Goal: Task Accomplishment & Management: Manage account settings

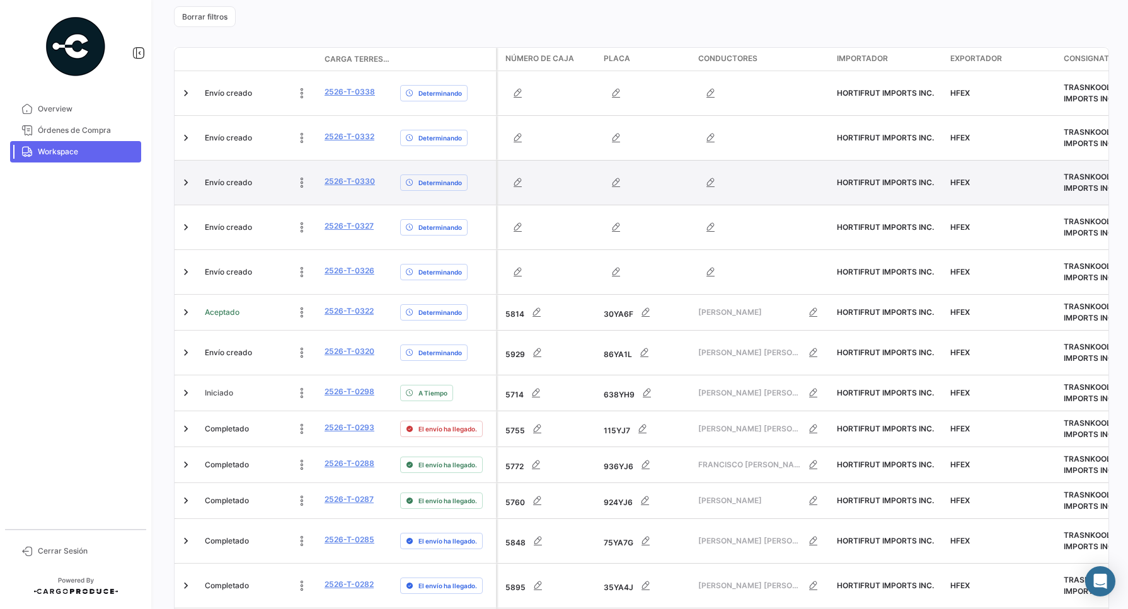
scroll to position [315, 0]
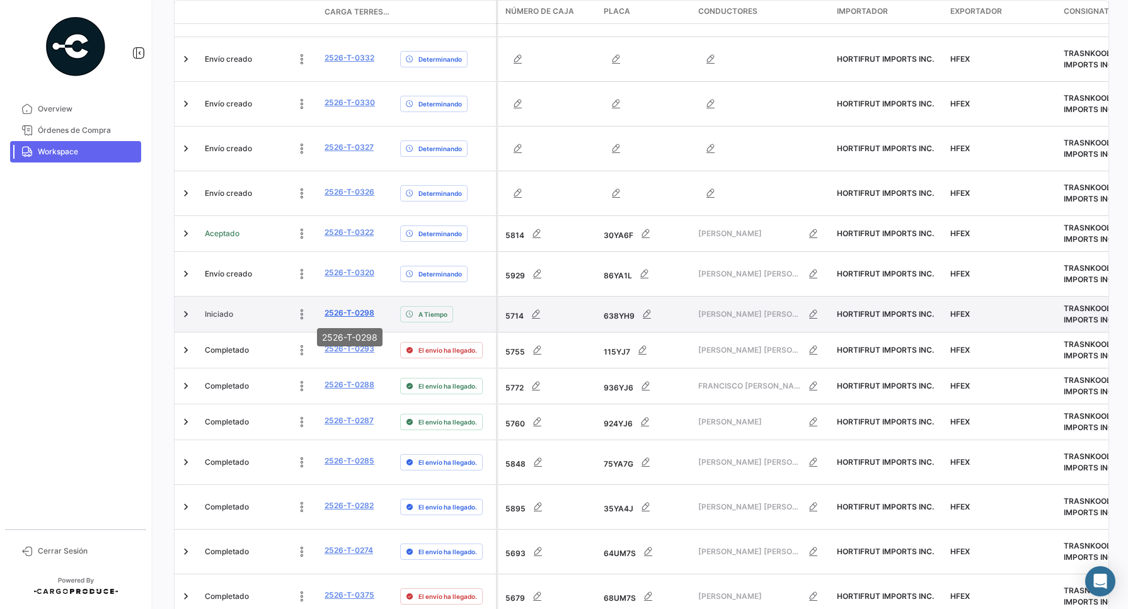
click at [341, 309] on link "2526-T-0298" at bounding box center [349, 312] width 50 height 11
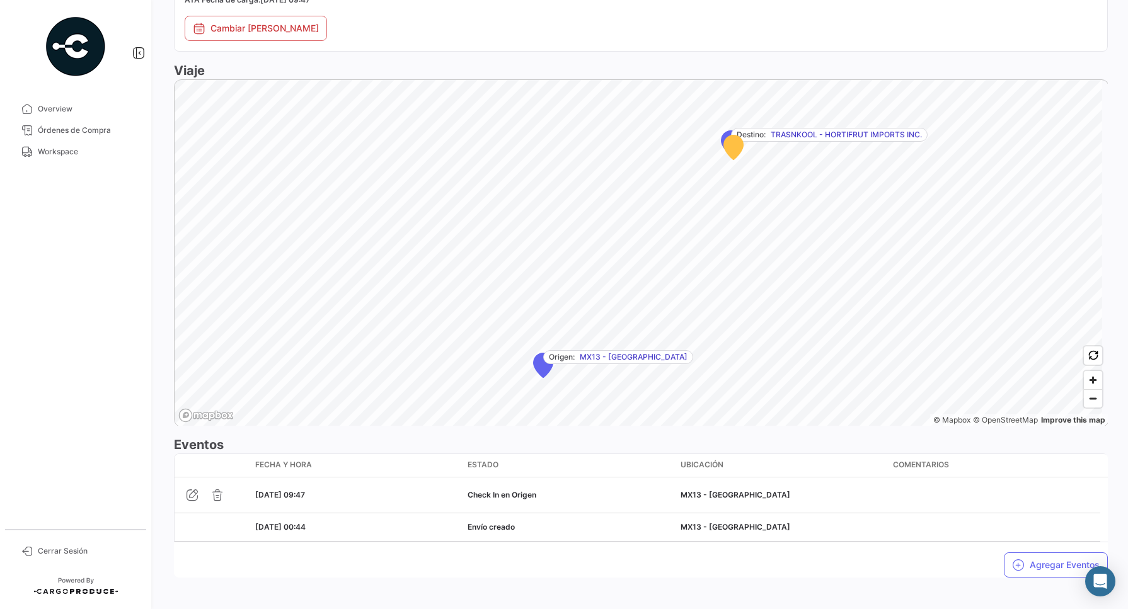
scroll to position [697, 0]
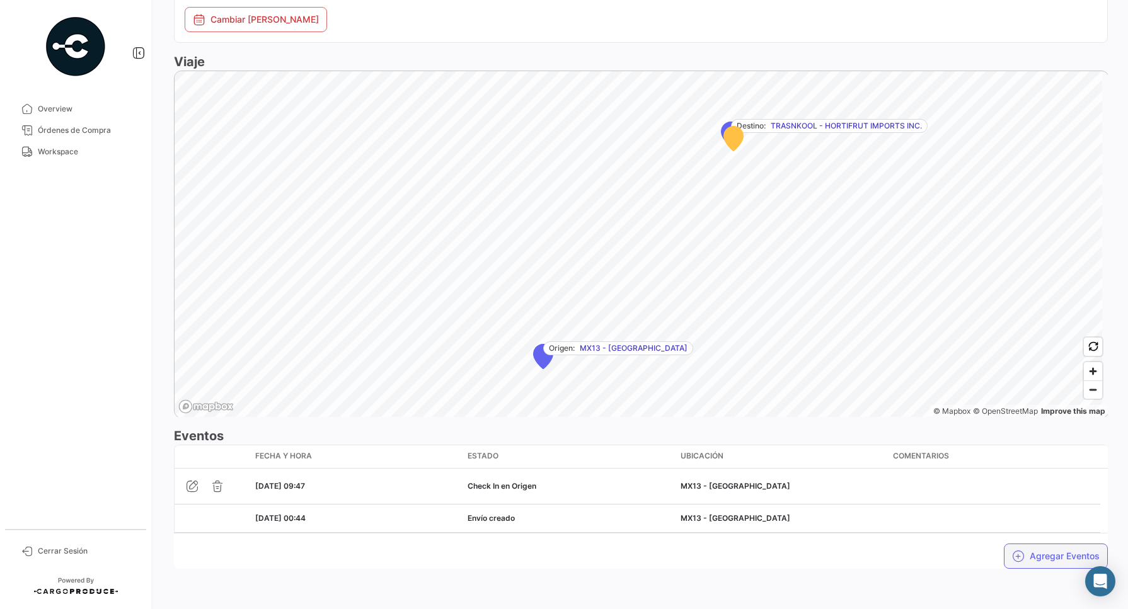
click at [1016, 559] on button "Agregar Eventos" at bounding box center [1055, 556] width 104 height 25
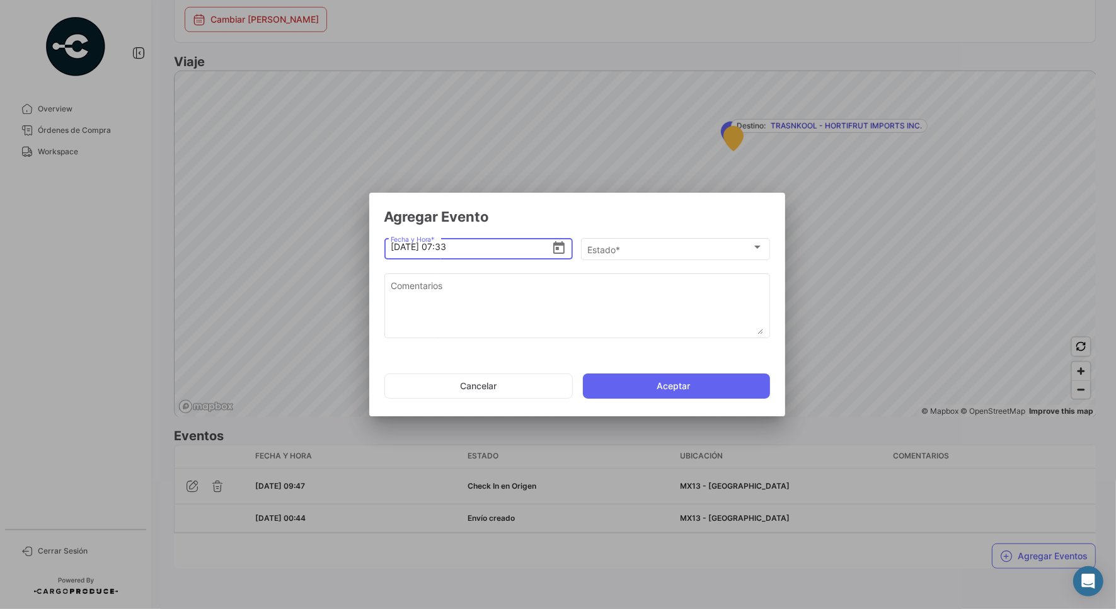
click at [561, 247] on icon "Open calendar" at bounding box center [558, 248] width 15 height 15
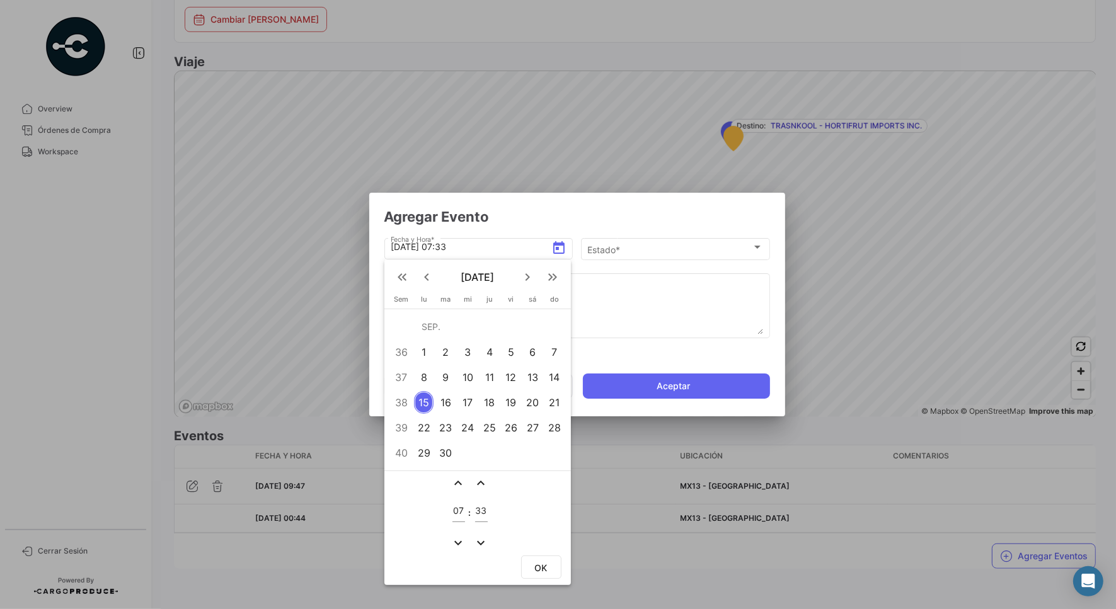
click at [556, 370] on div "14" at bounding box center [554, 377] width 20 height 23
click at [464, 506] on input "07" at bounding box center [458, 511] width 13 height 11
click at [461, 508] on input "07" at bounding box center [458, 511] width 13 height 11
type input "12"
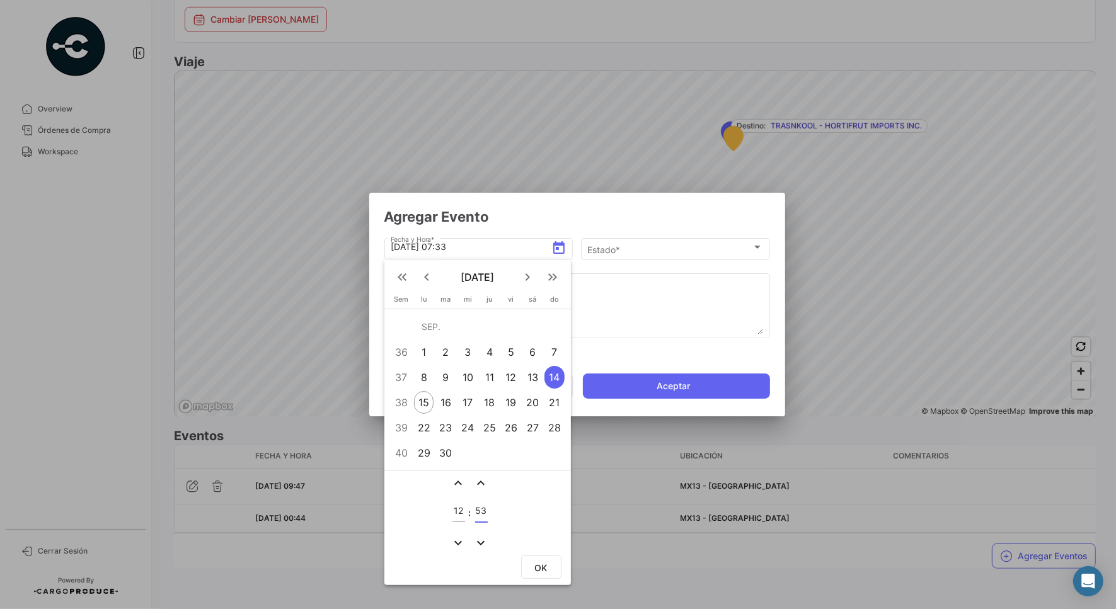
type input "53"
click at [545, 571] on button "OK" at bounding box center [541, 567] width 40 height 23
type input "[DATE] 12:53"
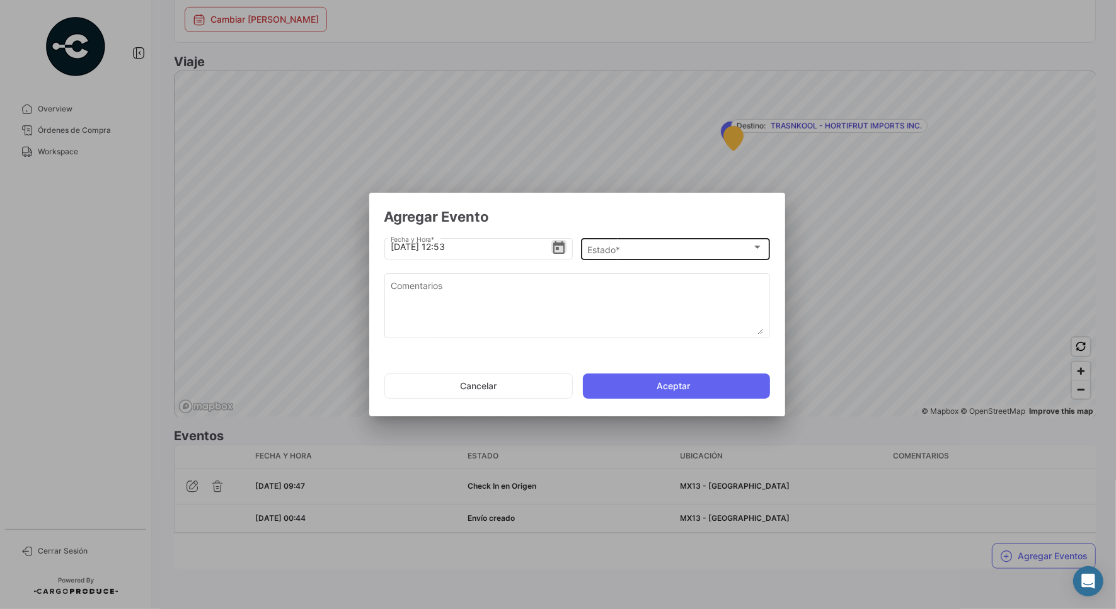
click at [627, 249] on div "Estado *" at bounding box center [669, 249] width 164 height 11
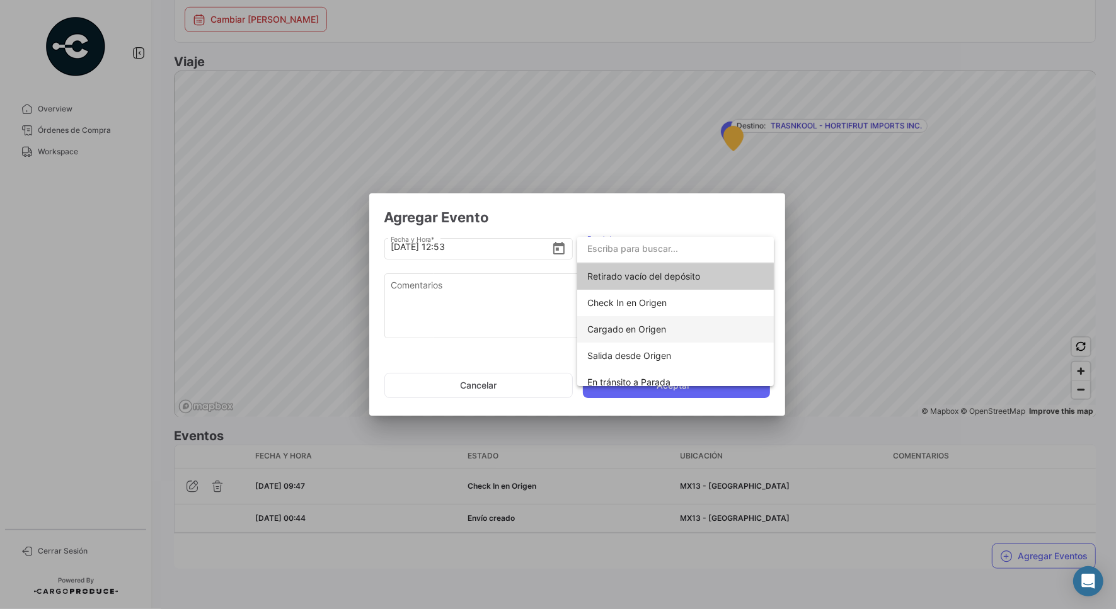
click at [607, 329] on span "Cargado en Origen" at bounding box center [626, 329] width 79 height 11
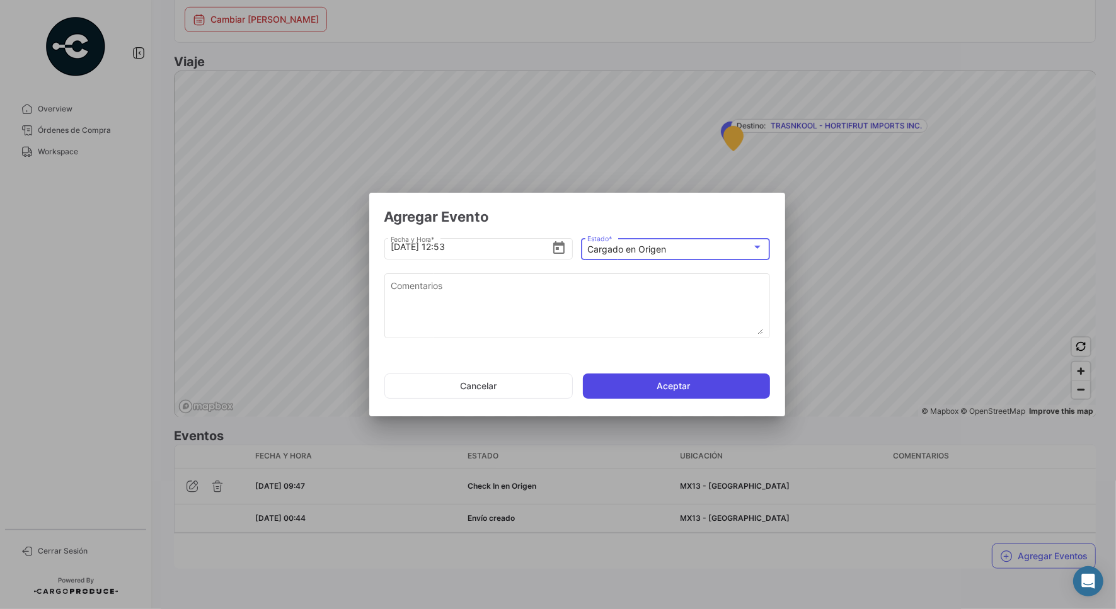
click at [641, 385] on button "Aceptar" at bounding box center [676, 386] width 187 height 25
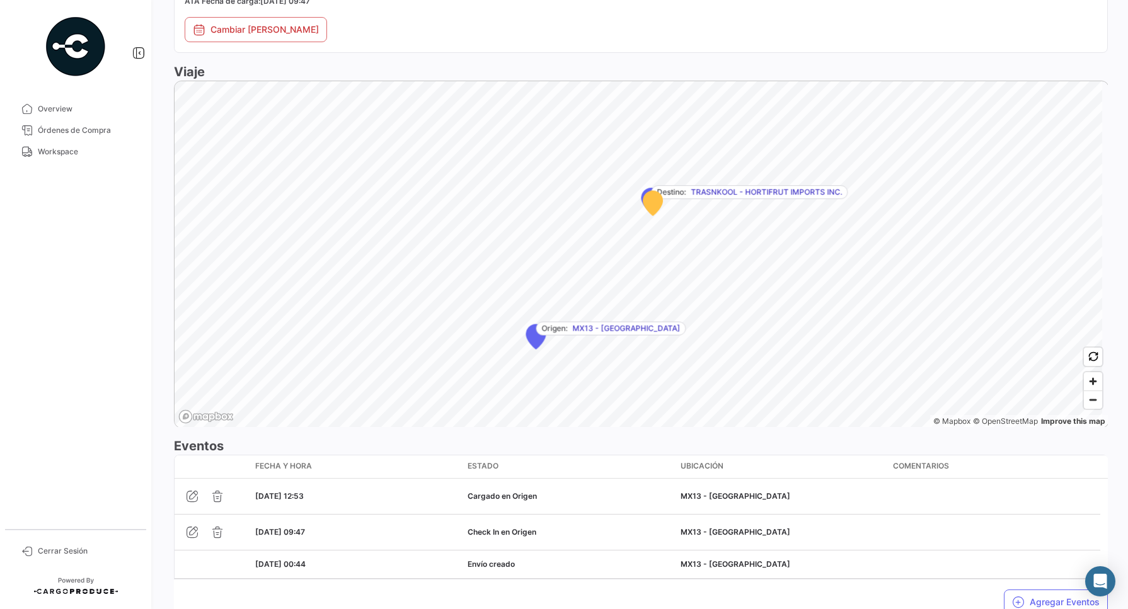
scroll to position [733, 0]
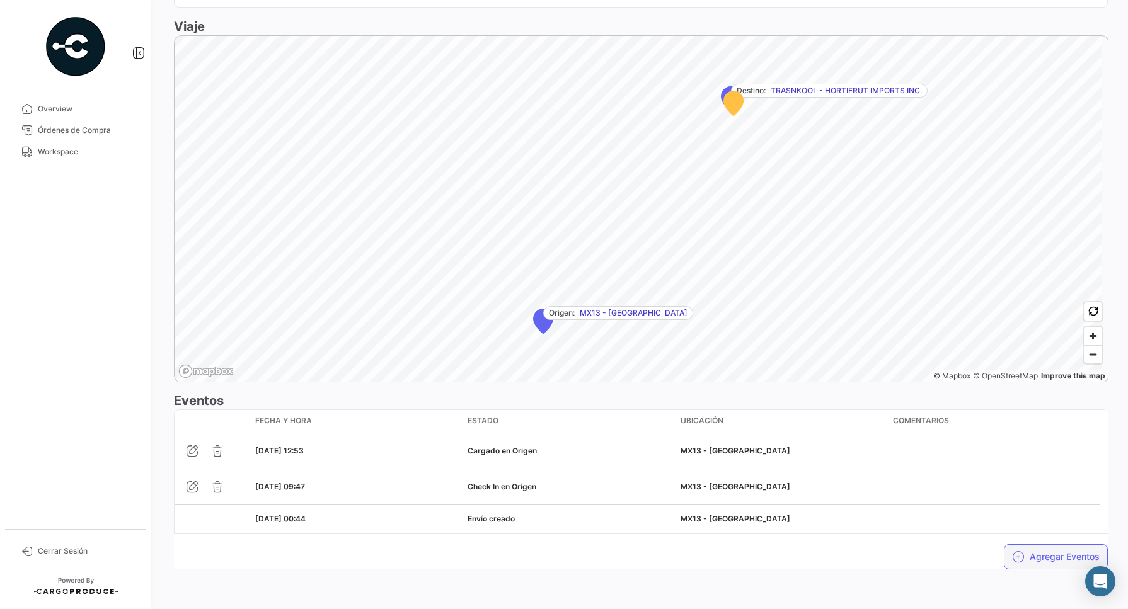
click at [1030, 558] on button "Agregar Eventos" at bounding box center [1055, 556] width 104 height 25
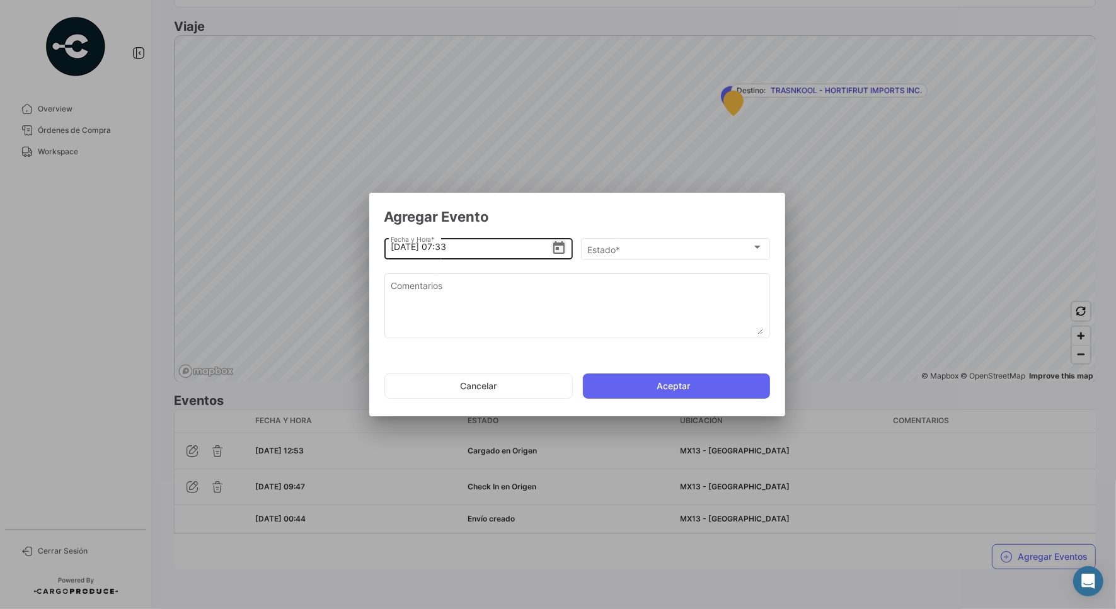
click at [557, 248] on icon "Open calendar" at bounding box center [558, 247] width 11 height 13
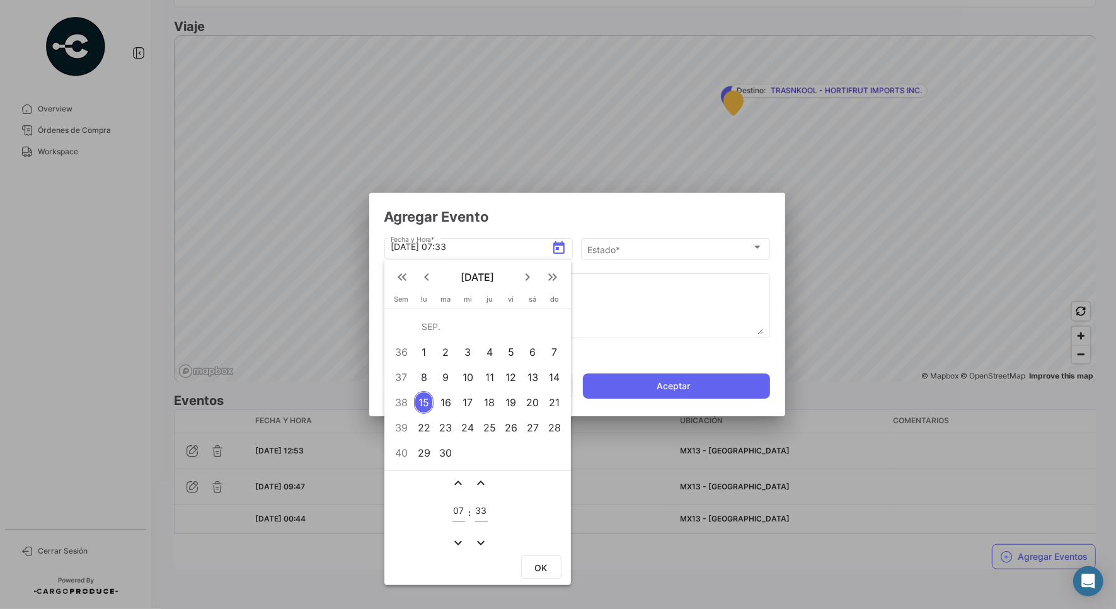
click at [561, 378] on div "14" at bounding box center [554, 377] width 20 height 23
click at [462, 504] on div "07" at bounding box center [458, 507] width 13 height 29
click at [461, 508] on input "07" at bounding box center [458, 511] width 13 height 11
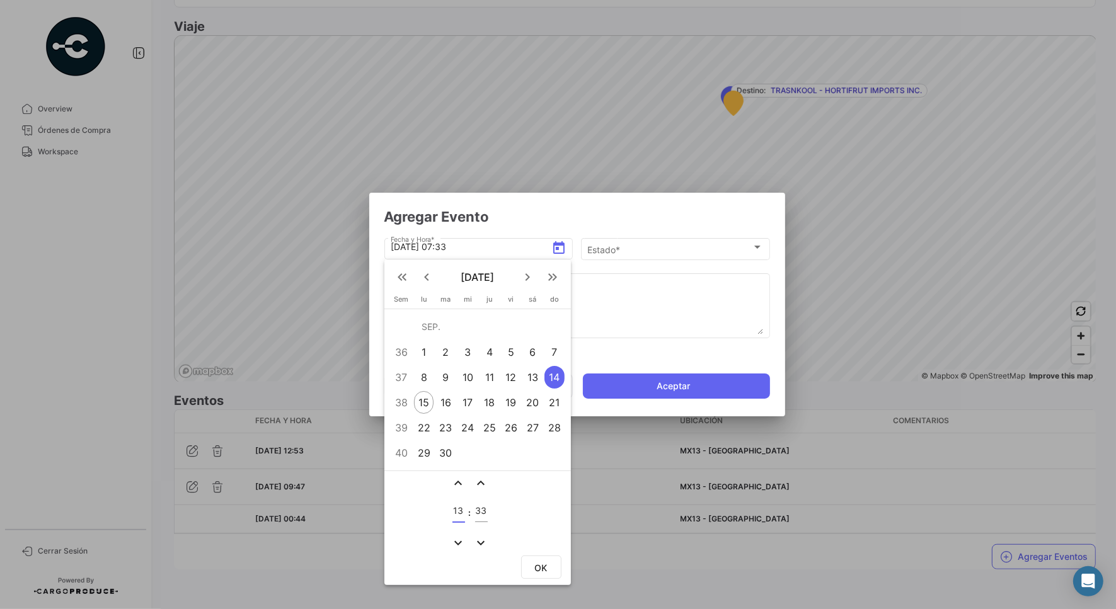
type input "13"
type input "09"
click at [539, 570] on span "OK" at bounding box center [541, 567] width 13 height 11
type input "[DATE] 13:09"
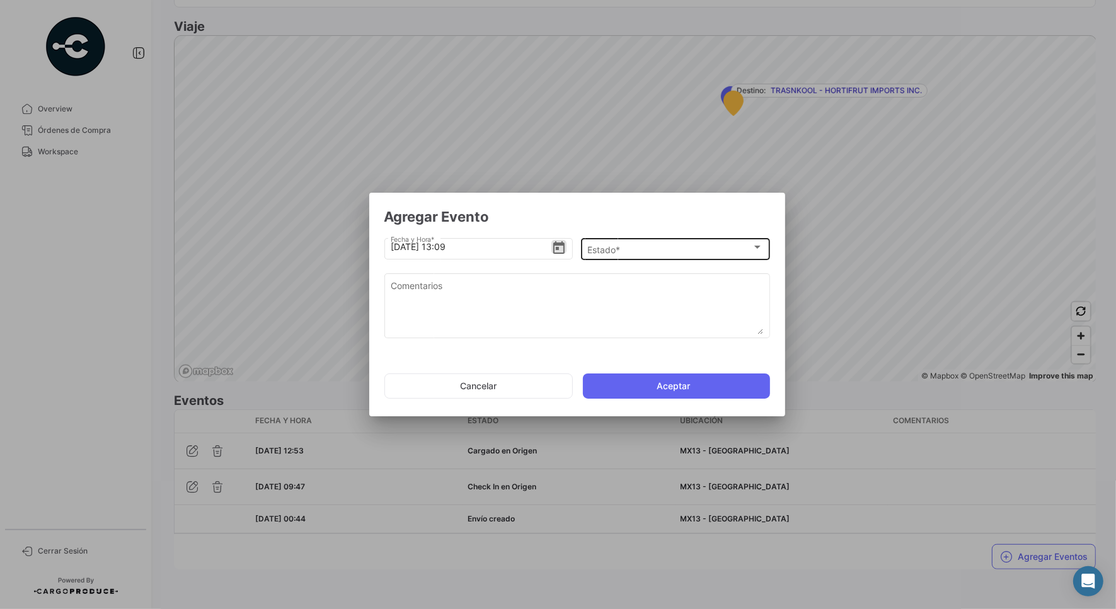
click at [613, 258] on div "Estado * Estado *" at bounding box center [675, 248] width 176 height 25
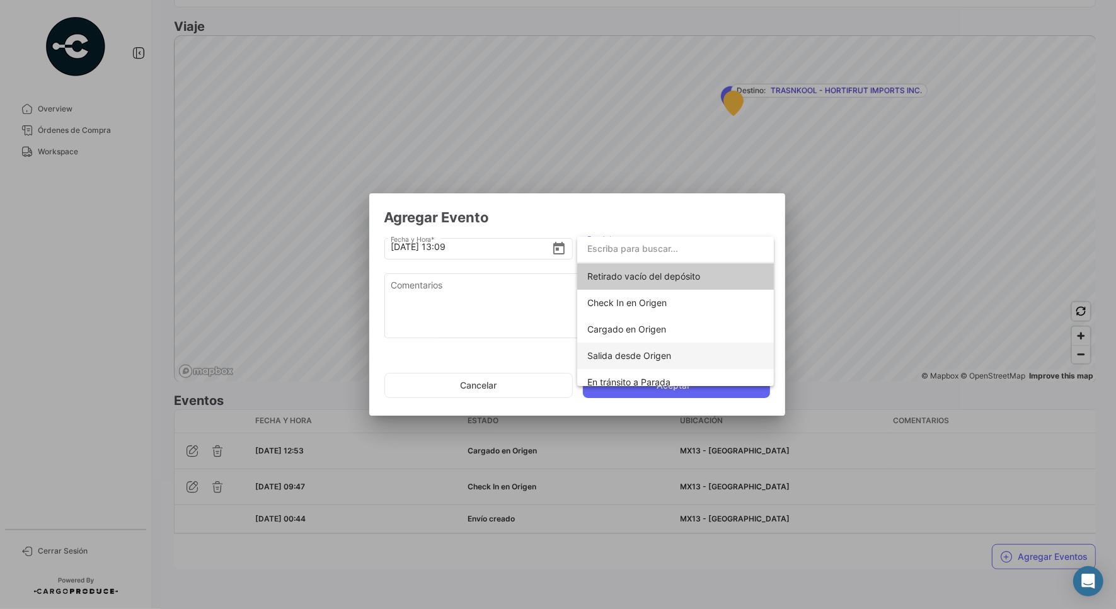
click at [668, 350] on span "Salida desde Origen" at bounding box center [629, 355] width 84 height 11
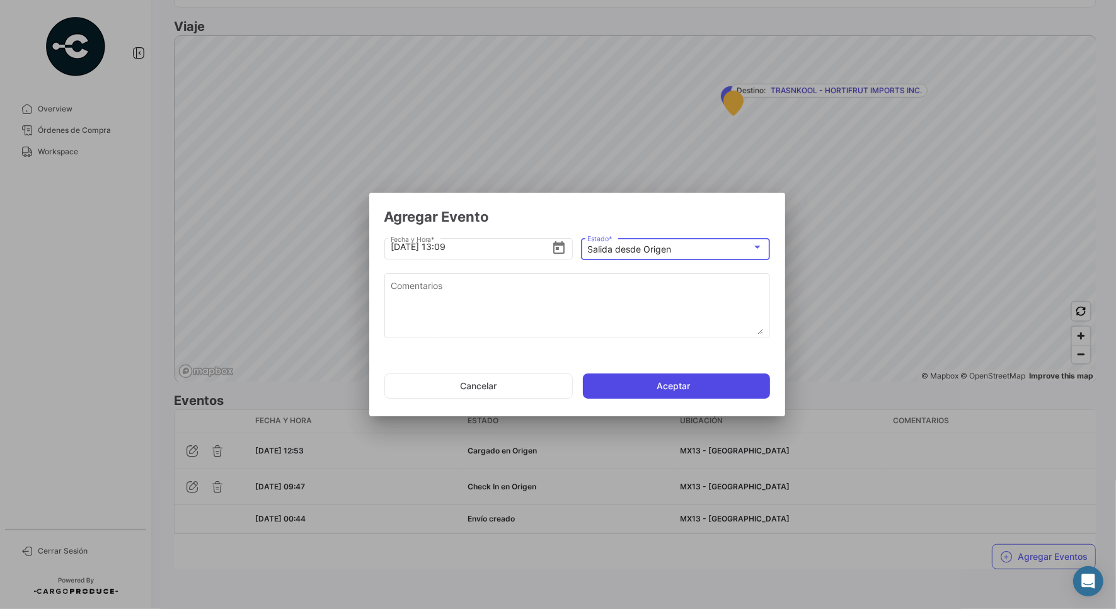
click at [648, 389] on button "Aceptar" at bounding box center [676, 386] width 187 height 25
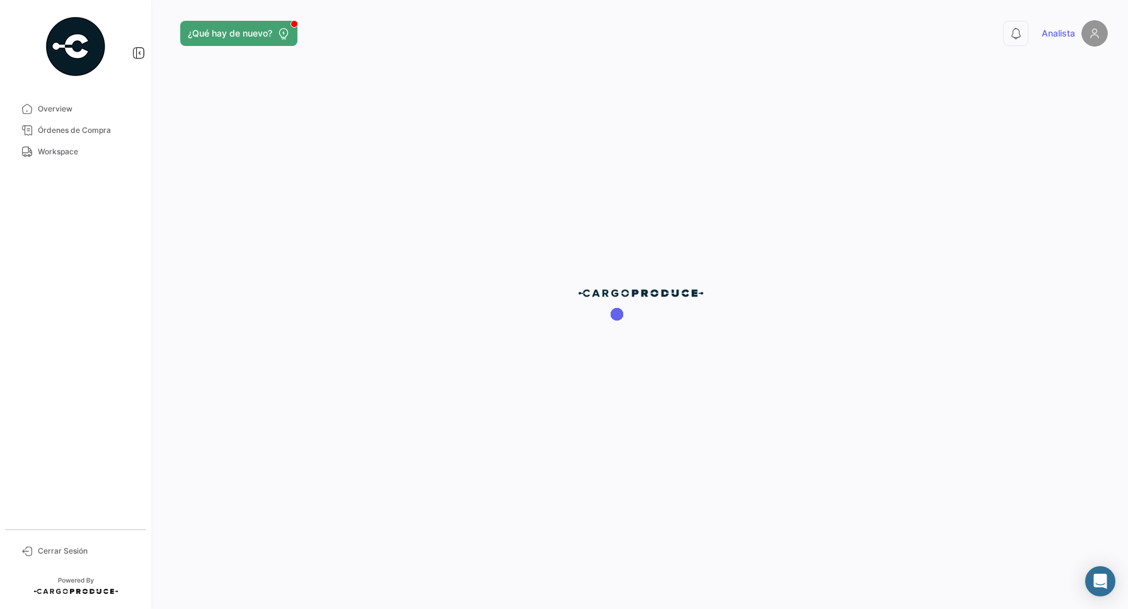
scroll to position [0, 0]
